Goal: Task Accomplishment & Management: Manage account settings

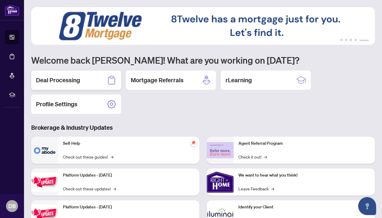
click at [48, 81] on h2 "Deal Processing" at bounding box center [58, 80] width 44 height 8
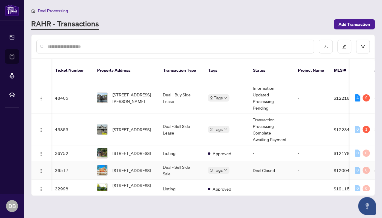
scroll to position [0, 1]
click at [27, 44] on main "Deal Processing [PERSON_NAME] - Transactions Add Transaction Ticket Number Prop…" at bounding box center [203, 109] width 358 height 218
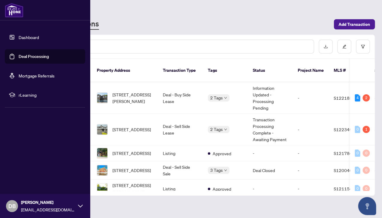
click at [26, 37] on link "Dashboard" at bounding box center [29, 36] width 20 height 5
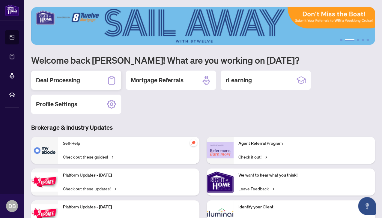
click at [59, 80] on h2 "Deal Processing" at bounding box center [58, 80] width 44 height 8
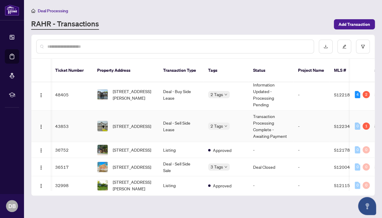
scroll to position [0, 0]
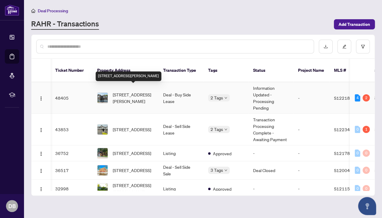
click at [128, 95] on span "[STREET_ADDRESS][PERSON_NAME]" at bounding box center [133, 97] width 41 height 13
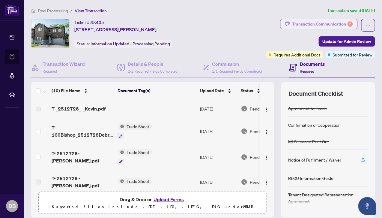
click at [345, 22] on div "Transaction Communication 2" at bounding box center [322, 24] width 61 height 10
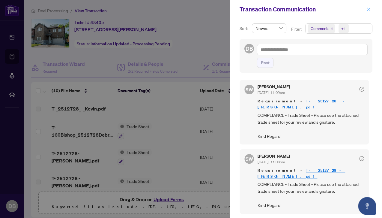
click at [370, 9] on icon "close" at bounding box center [369, 9] width 4 height 4
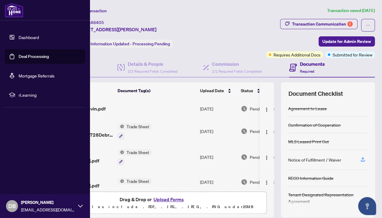
click at [25, 38] on link "Dashboard" at bounding box center [29, 36] width 20 height 5
